Goal: Transaction & Acquisition: Purchase product/service

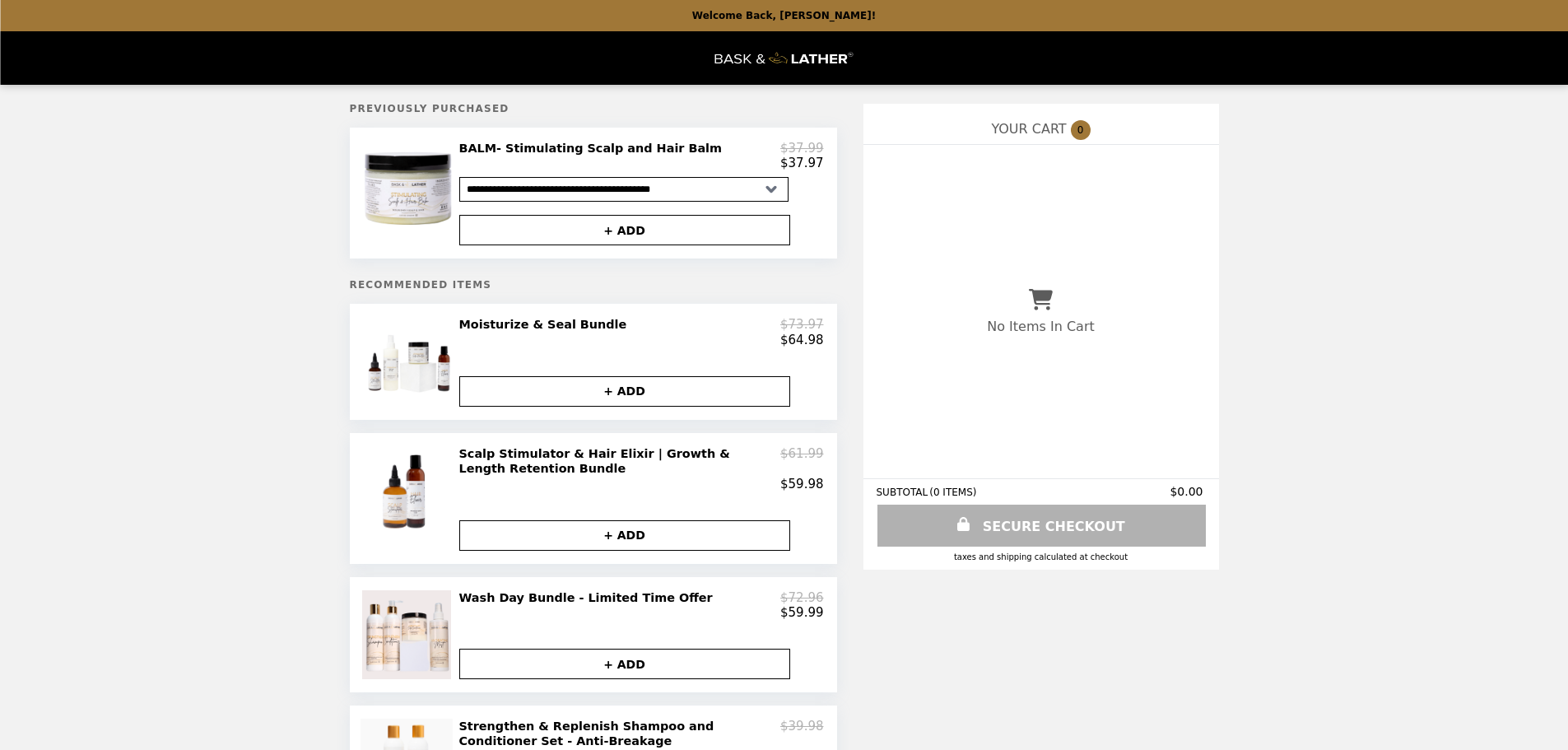
select select "**********"
click at [503, 331] on h2 "Moisturize & Seal Bundle" at bounding box center [546, 325] width 174 height 15
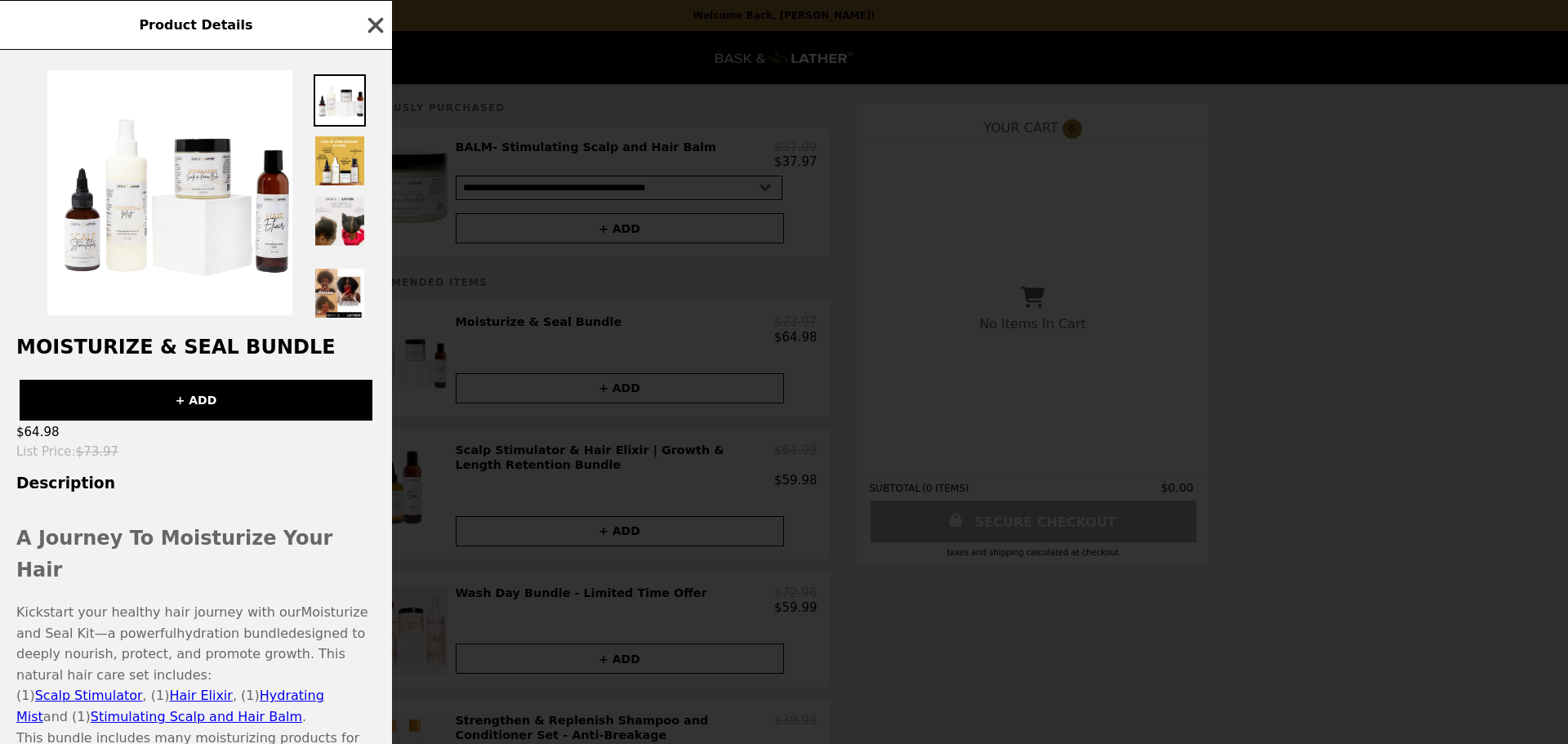
click at [363, 33] on div "Product Details" at bounding box center [195, 24] width 392 height 49
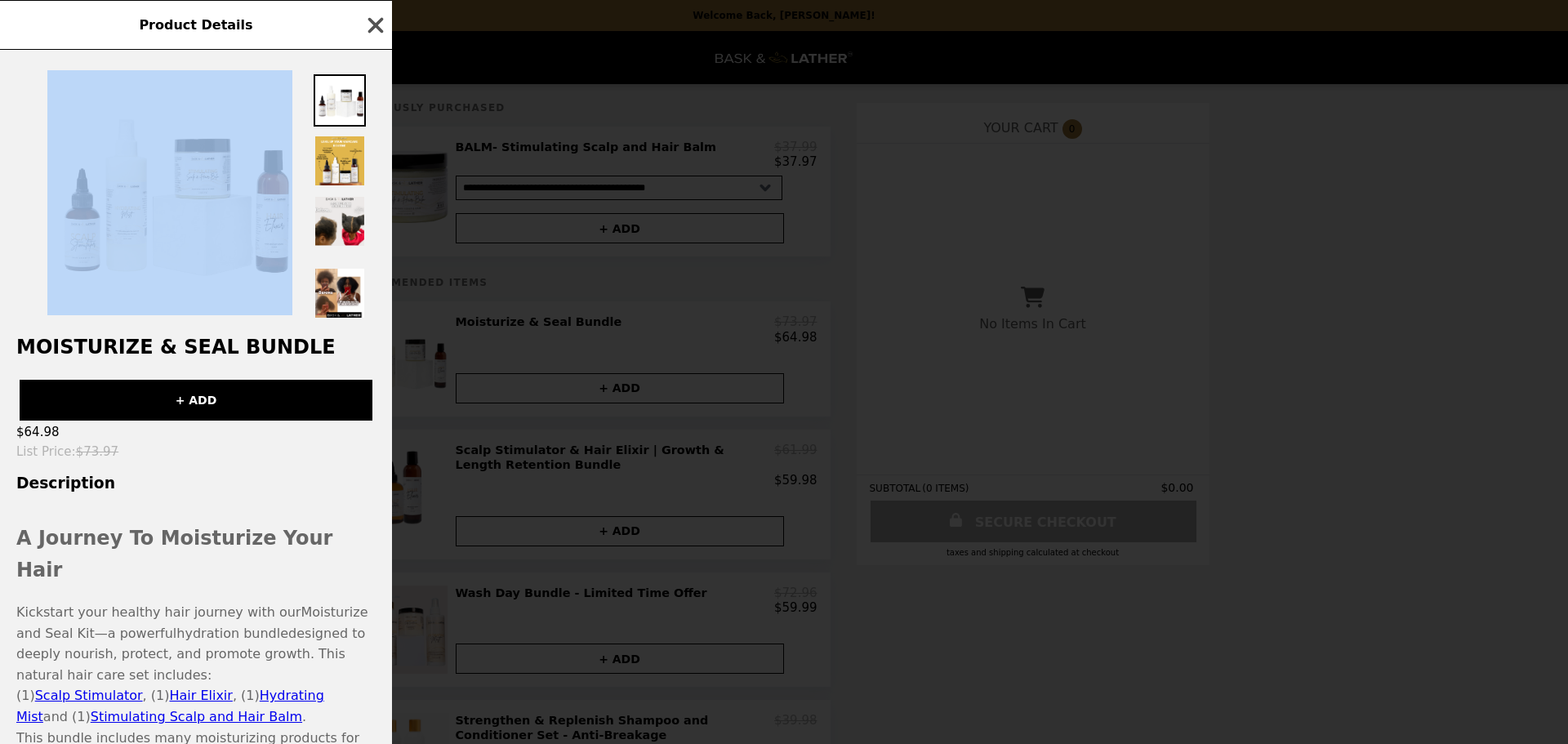
click at [370, 31] on icon "button" at bounding box center [376, 24] width 16 height 16
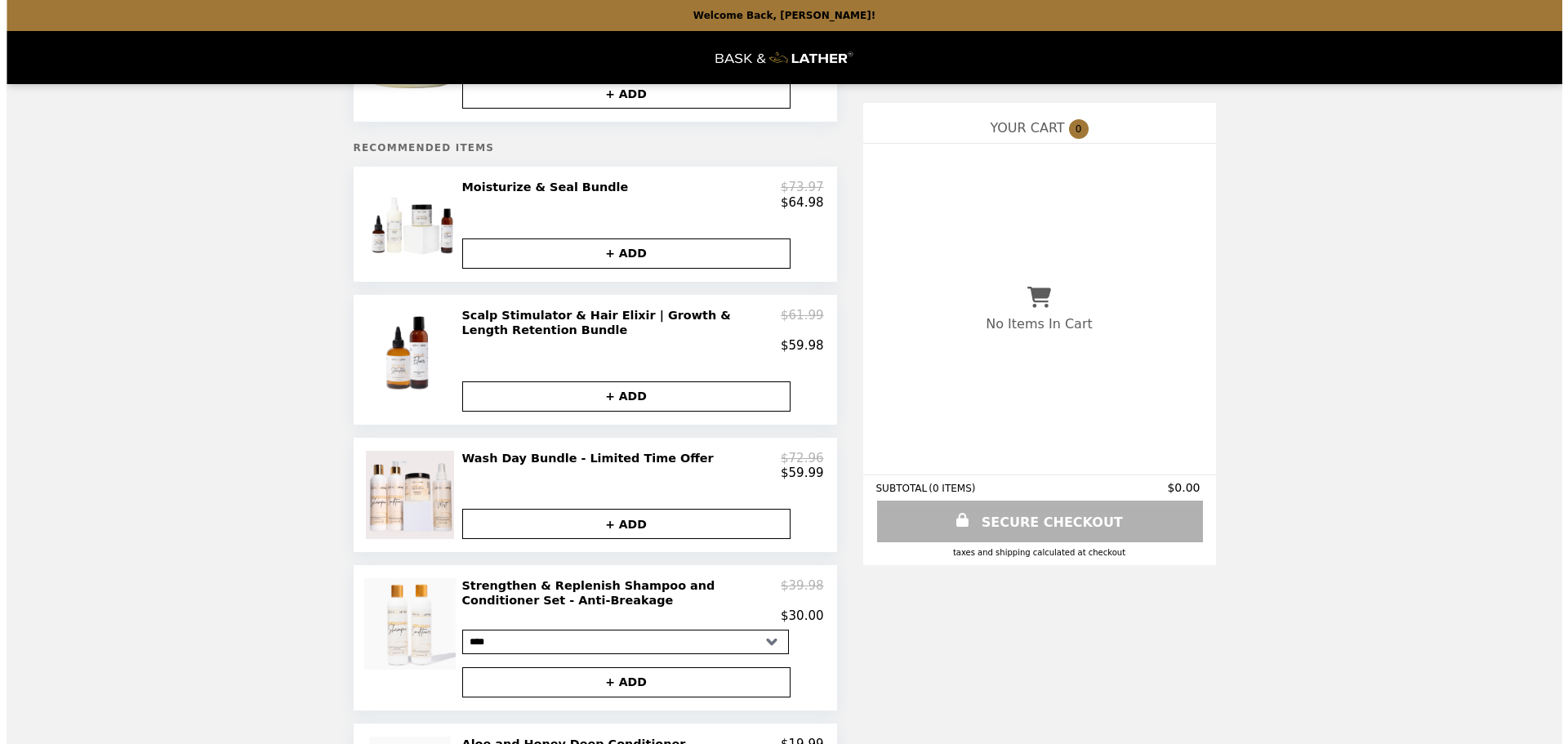
scroll to position [164, 0]
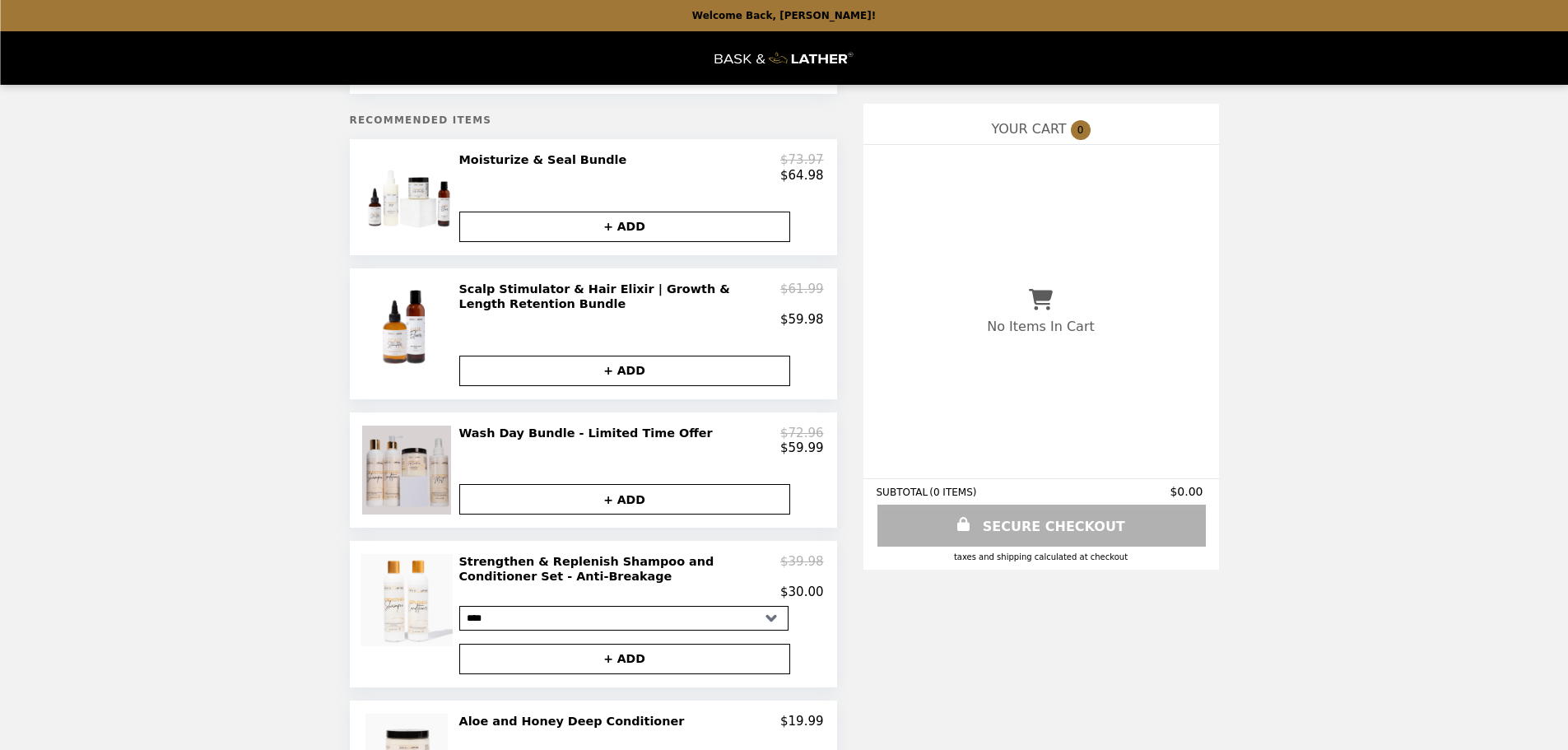
click at [409, 471] on img at bounding box center [408, 469] width 93 height 89
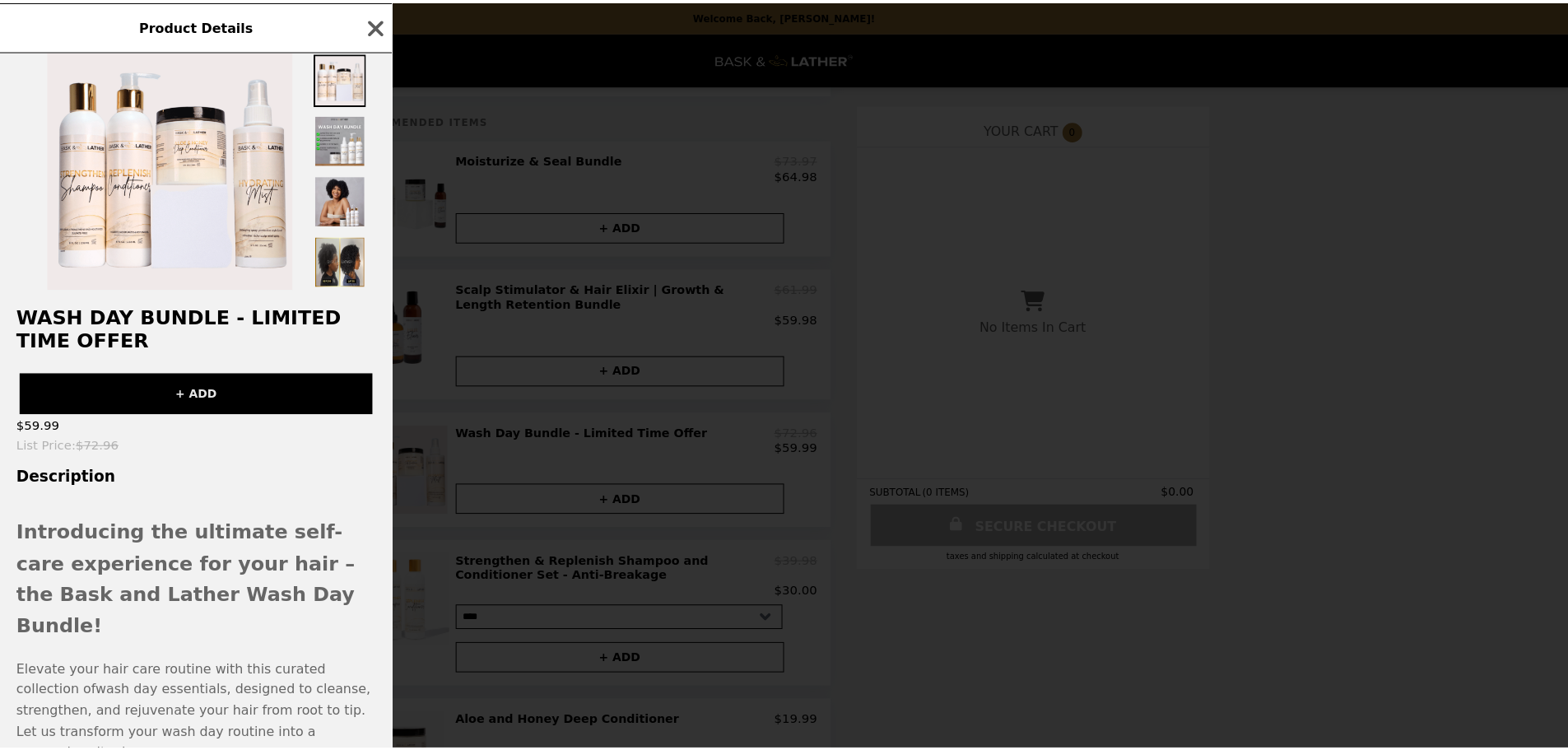
scroll to position [0, 0]
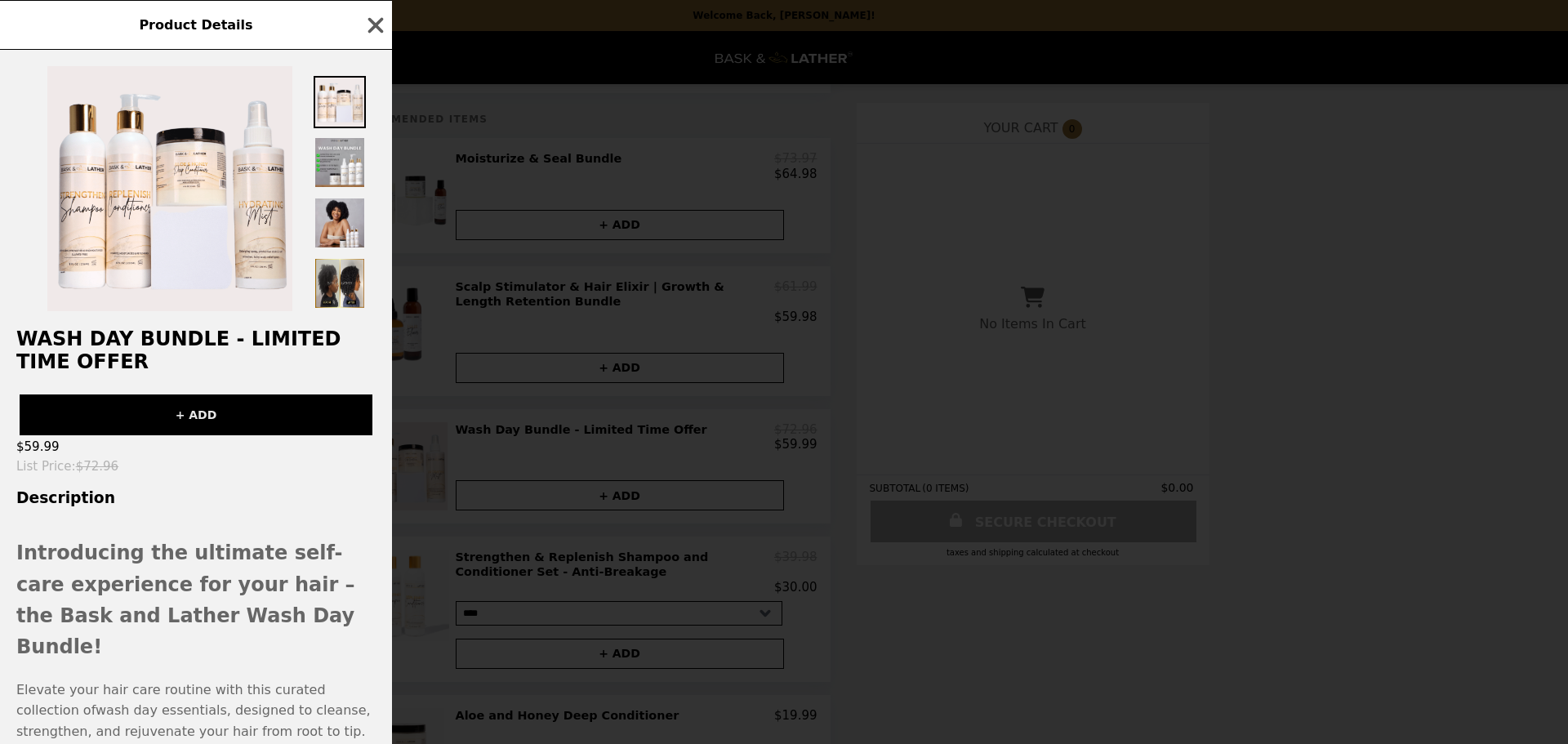
click at [237, 408] on button "+ ADD" at bounding box center [195, 414] width 353 height 41
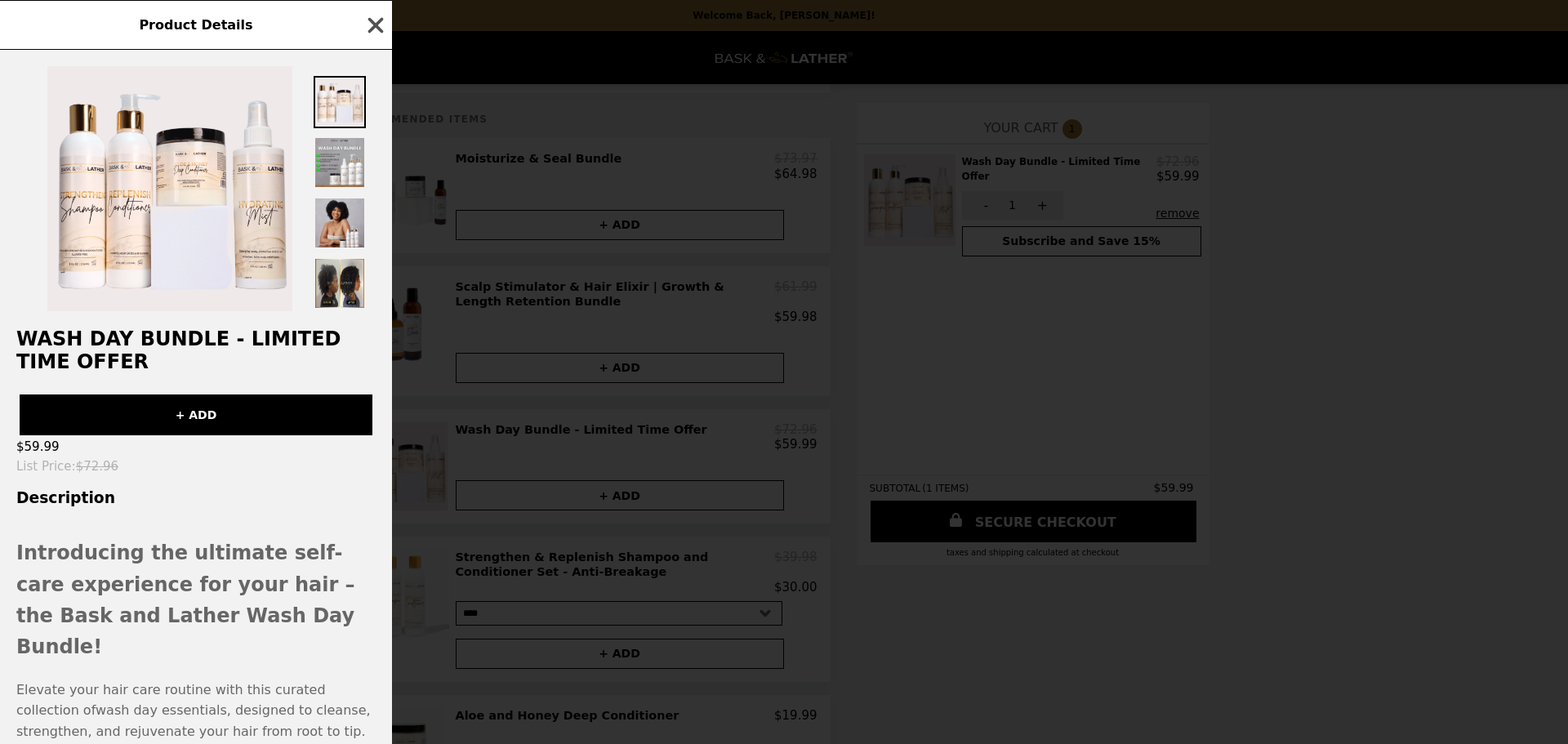
click at [368, 29] on icon "button" at bounding box center [375, 25] width 24 height 24
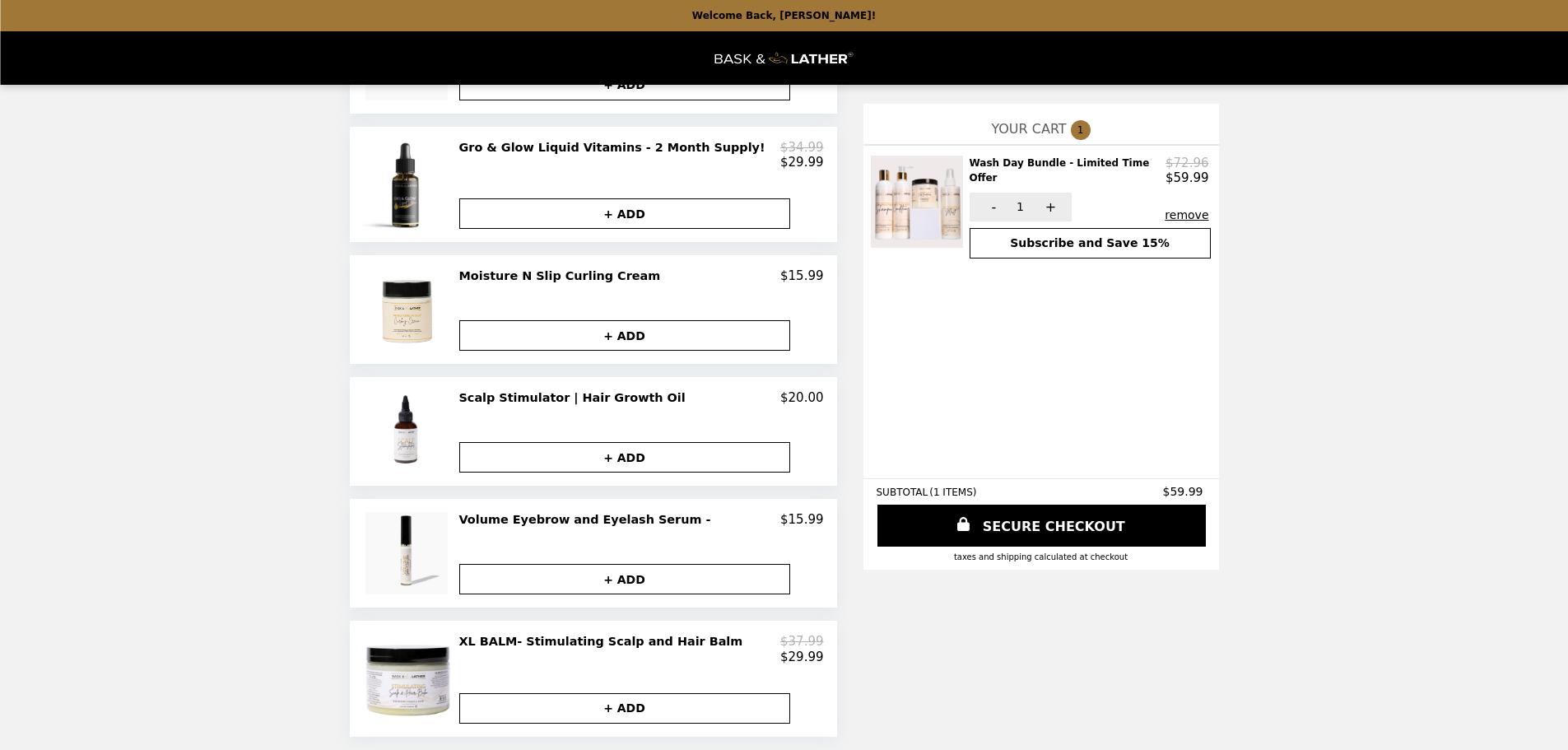
scroll to position [890, 0]
click at [503, 216] on button "+ ADD" at bounding box center [624, 214] width 331 height 30
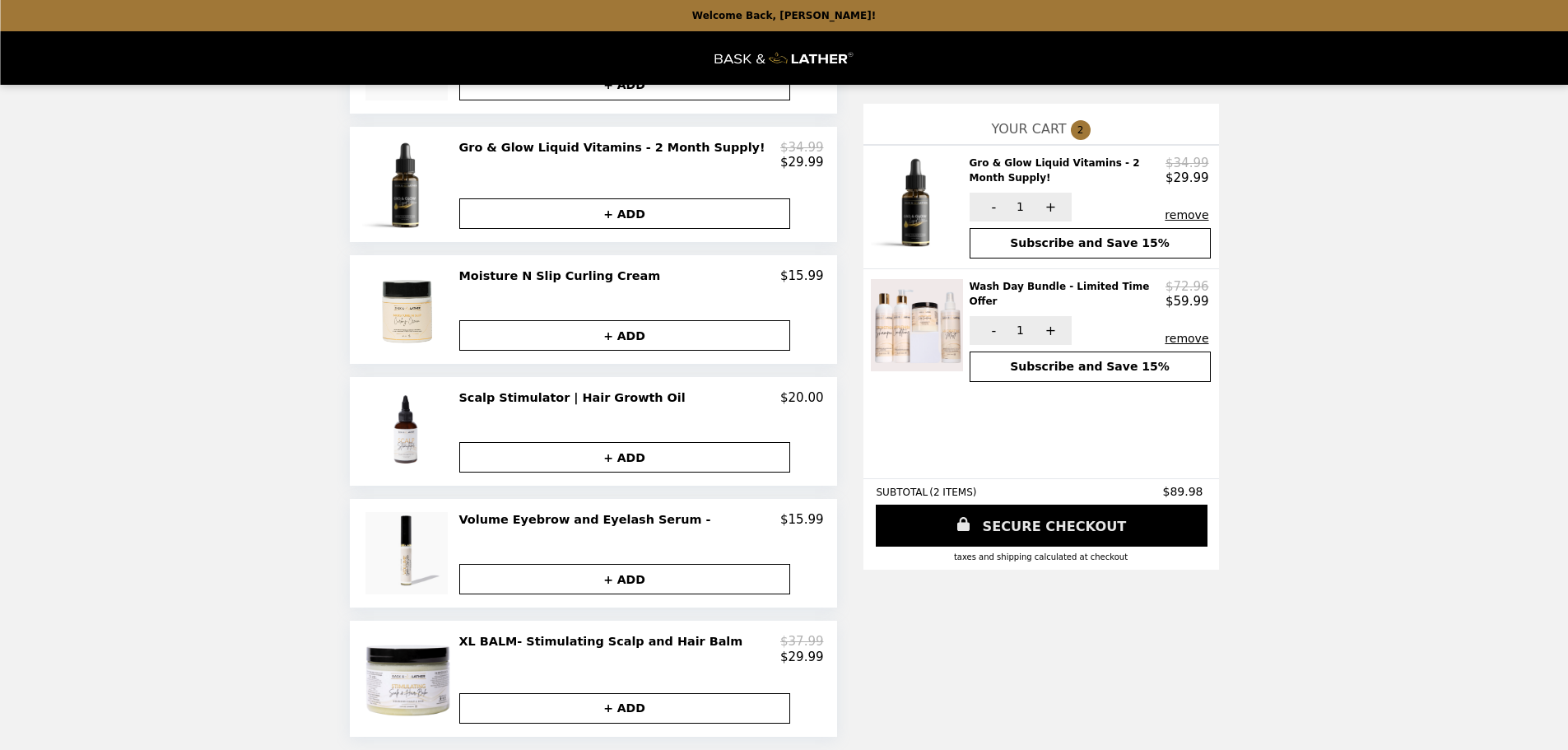
click at [1050, 522] on link "SECURE CHECKOUT" at bounding box center [1041, 526] width 331 height 42
